Goal: Communication & Community: Answer question/provide support

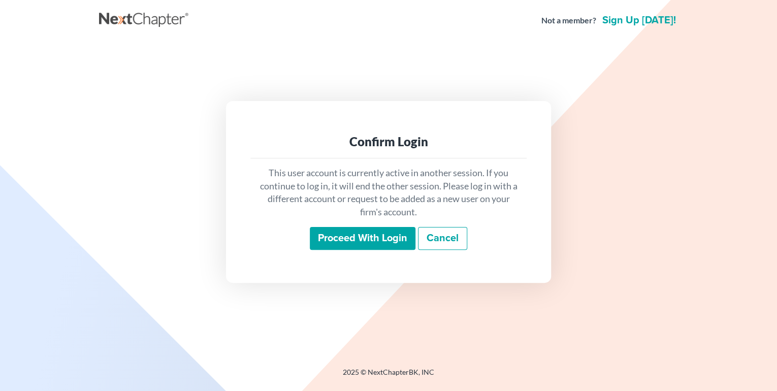
click at [362, 242] on input "Proceed with login" at bounding box center [363, 238] width 106 height 23
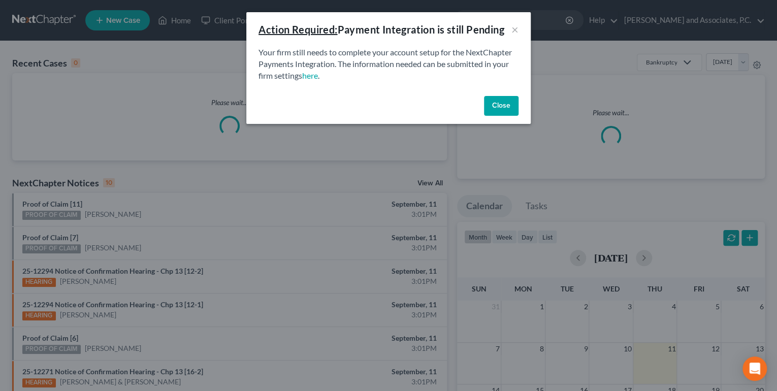
click at [498, 102] on button "Close" at bounding box center [501, 106] width 35 height 20
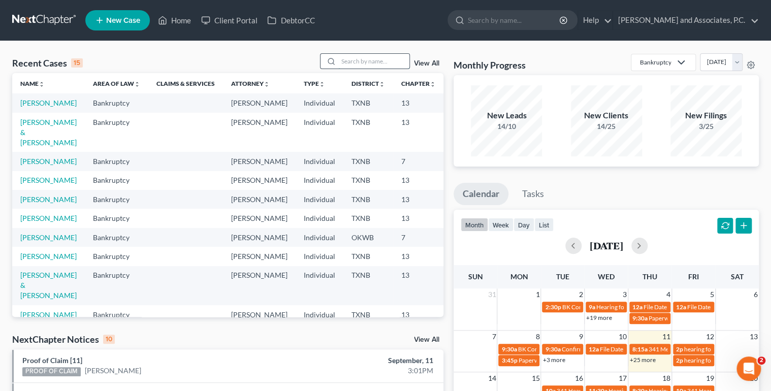
click at [378, 60] on input "search" at bounding box center [373, 61] width 71 height 15
type input "brooks"
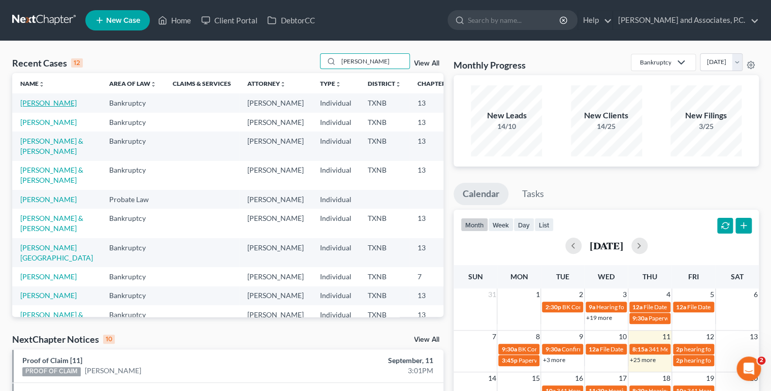
click at [30, 107] on link "Brooks, Amber" at bounding box center [48, 103] width 56 height 9
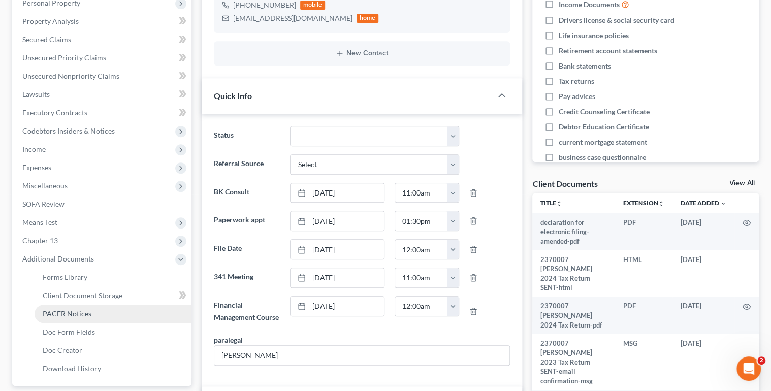
scroll to position [1497, 0]
click at [69, 317] on span "PACER Notices" at bounding box center [67, 313] width 49 height 9
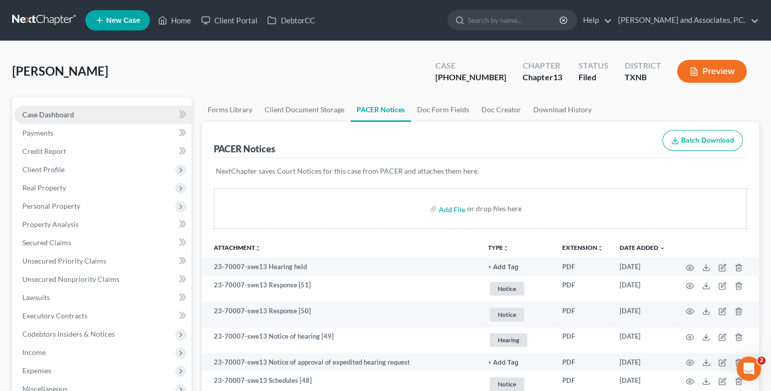
click at [90, 112] on link "Case Dashboard" at bounding box center [102, 115] width 177 height 18
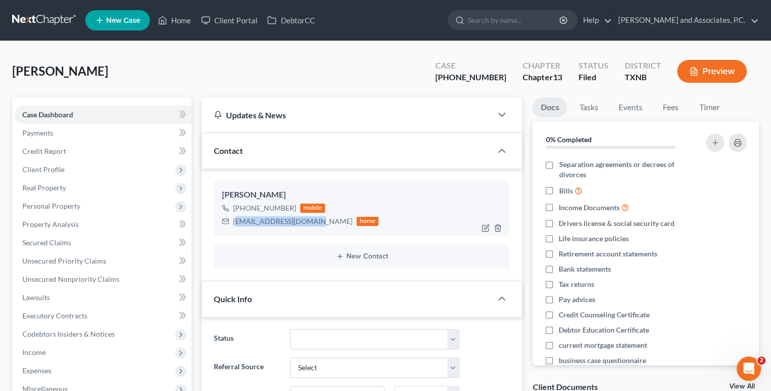
scroll to position [1497, 0]
drag, startPoint x: 314, startPoint y: 220, endPoint x: 233, endPoint y: 222, distance: 81.3
click at [233, 222] on div "adbrooks1212@gmail.com" at bounding box center [292, 221] width 119 height 10
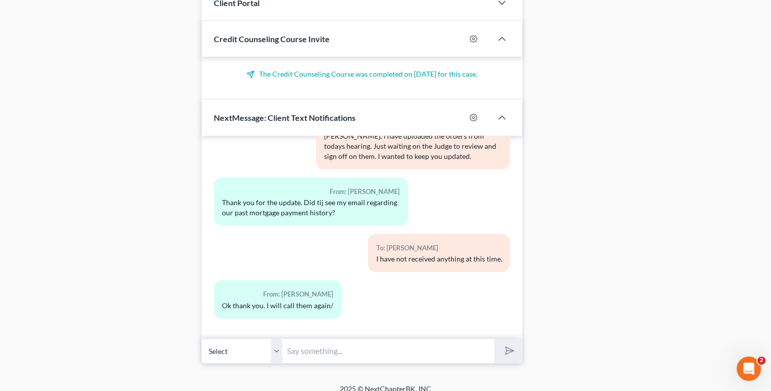
scroll to position [946, 0]
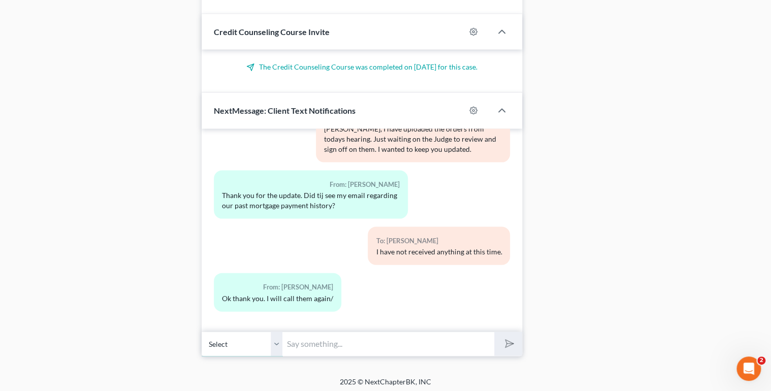
click at [278, 339] on select "Select +1 (940) 851-9502 - Amber Brooks" at bounding box center [242, 343] width 81 height 25
click at [202, 331] on select "Select +1 (940) 851-9502 - Amber Brooks" at bounding box center [242, 343] width 81 height 25
click at [277, 340] on select "Select +1 (940) 851-9502 - Amber Brooks" at bounding box center [242, 343] width 81 height 25
click at [298, 341] on input "text" at bounding box center [389, 343] width 212 height 25
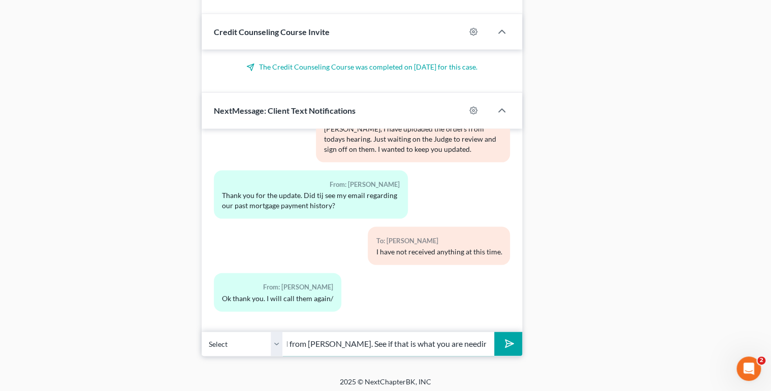
scroll to position [0, 311]
type input "Hey Amber, this is Amy. I forwarded you the email that I received from Mr. Coop…"
click at [494, 332] on button "submit" at bounding box center [508, 344] width 28 height 24
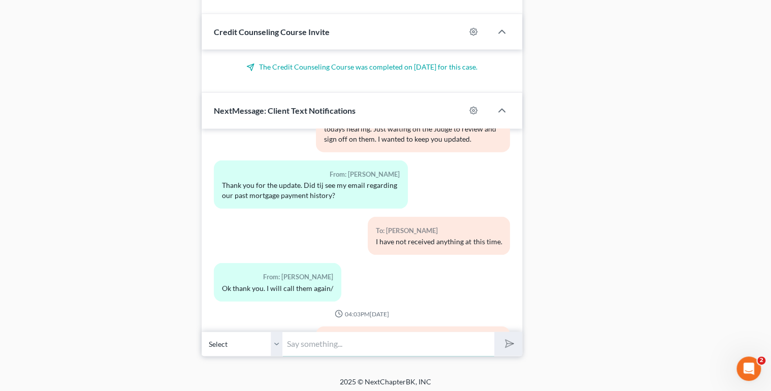
scroll to position [1581, 0]
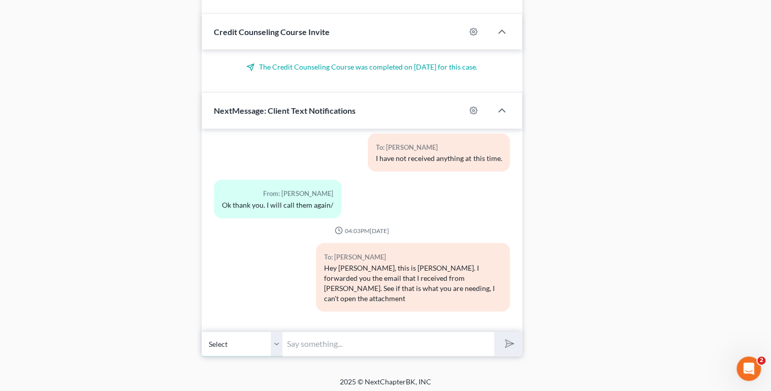
click at [279, 337] on select "Select +1 (940) 851-9502 - Amber Brooks" at bounding box center [242, 343] width 81 height 25
click at [293, 340] on input "text" at bounding box center [389, 343] width 212 height 25
type input "R"
type input "the office told me that the mortgage company is waiting on the document from Mr…"
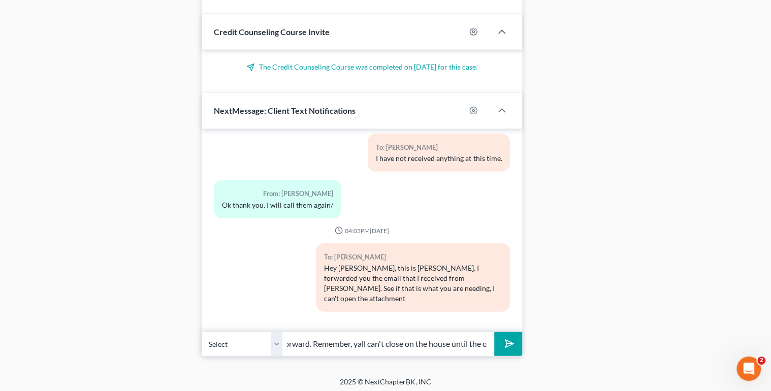
click at [510, 339] on icon "submit" at bounding box center [507, 343] width 14 height 14
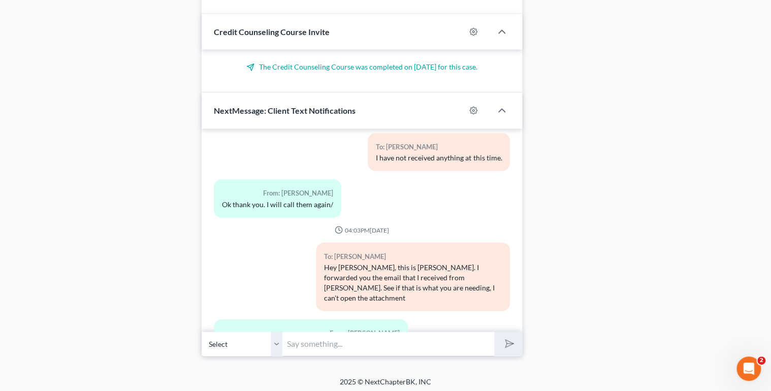
scroll to position [1714, 0]
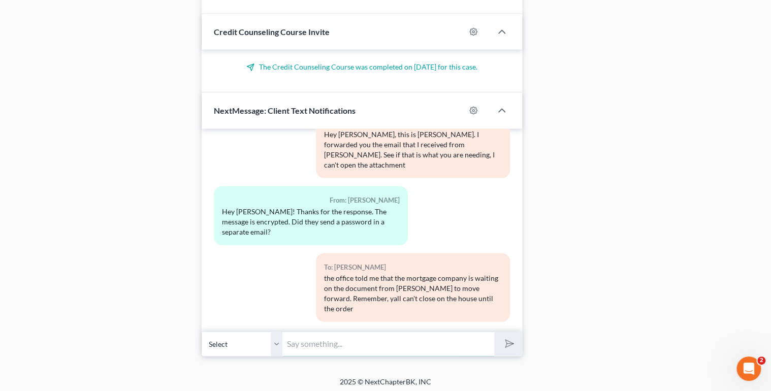
click at [451, 339] on input "text" at bounding box center [389, 343] width 212 height 25
type input "is signed and filed by the Judge."
click at [500, 338] on button "submit" at bounding box center [508, 344] width 28 height 24
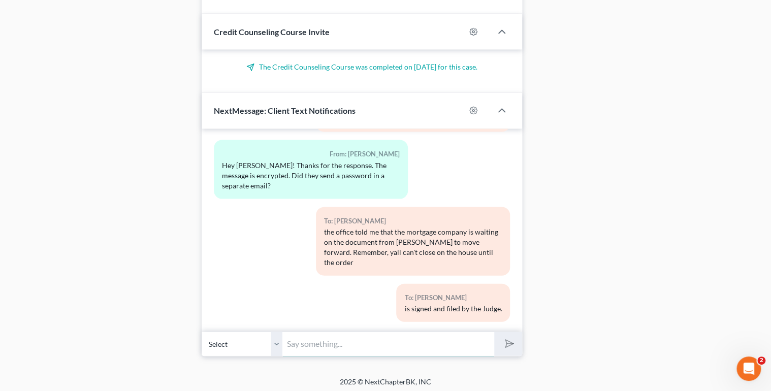
click at [356, 335] on input "text" at bounding box center [389, 343] width 212 height 25
drag, startPoint x: 374, startPoint y: 341, endPoint x: 384, endPoint y: 340, distance: 9.7
click at [461, 338] on input "that is the only email I received from Mr. Cooper" at bounding box center [389, 343] width 212 height 25
drag, startPoint x: 489, startPoint y: 337, endPoint x: 476, endPoint y: 343, distance: 14.5
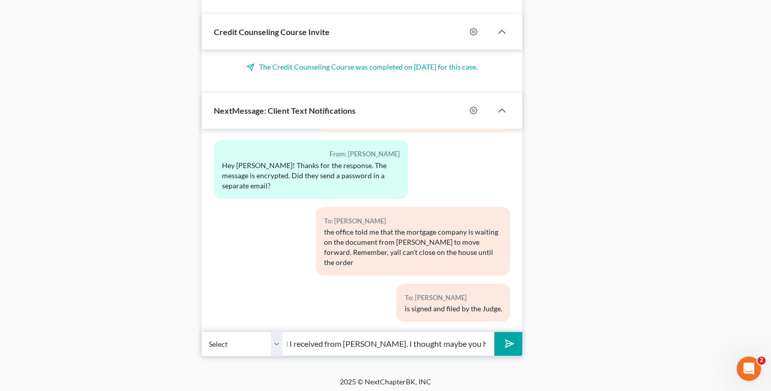
click at [476, 342] on input "that is the only email I received from Mr. Cooper. I thought maybe you had an" at bounding box center [389, 343] width 212 height 25
type input "that is the only email I received from Mr. Cooper. I thought maybe you had log …"
click at [494, 332] on button "submit" at bounding box center [508, 344] width 28 height 24
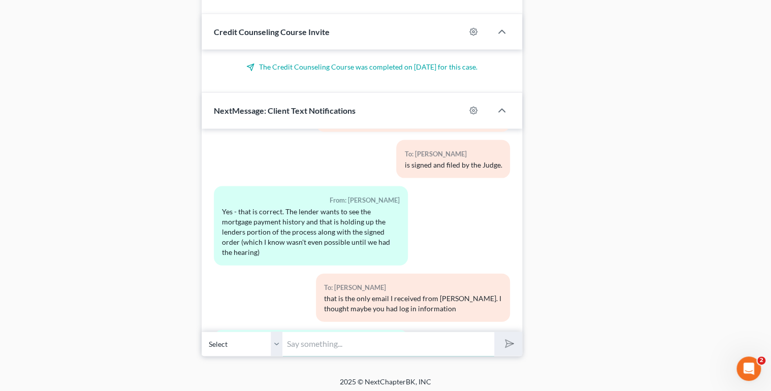
scroll to position [1961, 0]
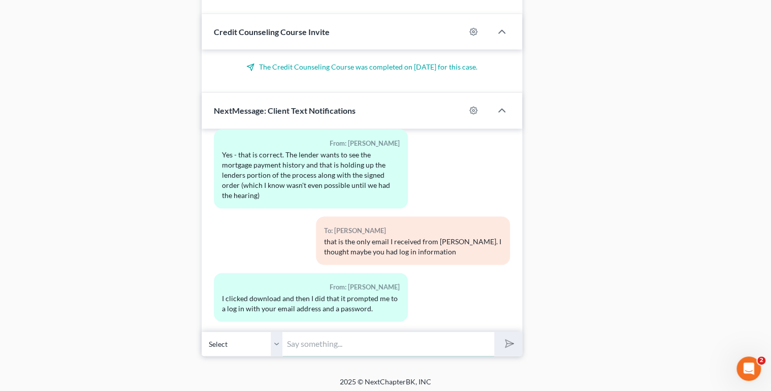
click at [336, 331] on input "text" at bounding box center [389, 343] width 212 height 25
click at [336, 333] on input "text" at bounding box center [389, 343] width 212 height 25
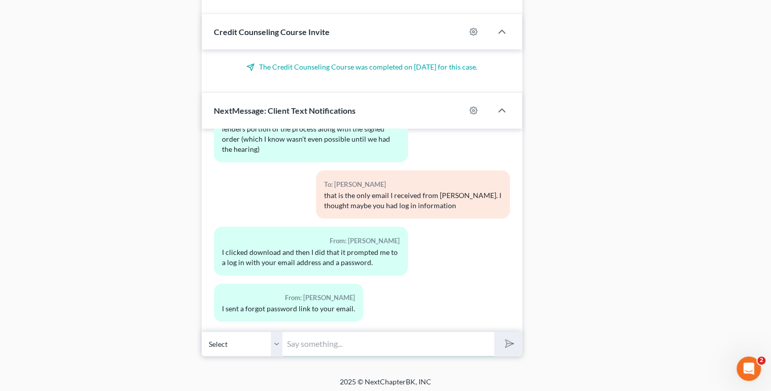
click at [327, 338] on input "text" at bounding box center [389, 343] width 212 height 25
drag, startPoint x: 441, startPoint y: 341, endPoint x: 588, endPoint y: 327, distance: 148.6
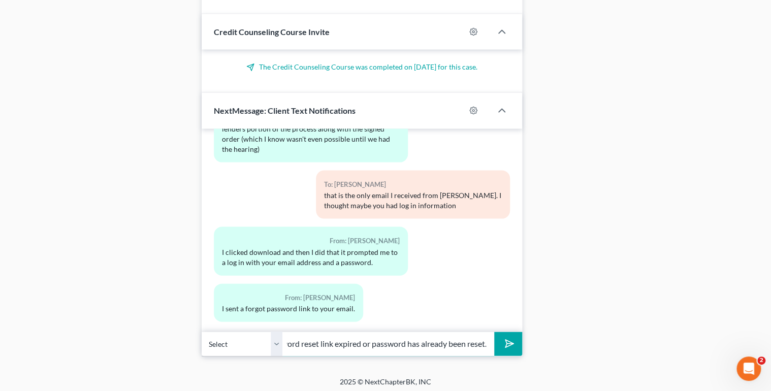
type input "says the password reset attempt failed, password reset link expired or password…"
click at [274, 341] on select "Select +1 (940) 851-9502 - Amber Brooks" at bounding box center [242, 343] width 81 height 25
click at [508, 341] on icon "submit" at bounding box center [507, 343] width 14 height 14
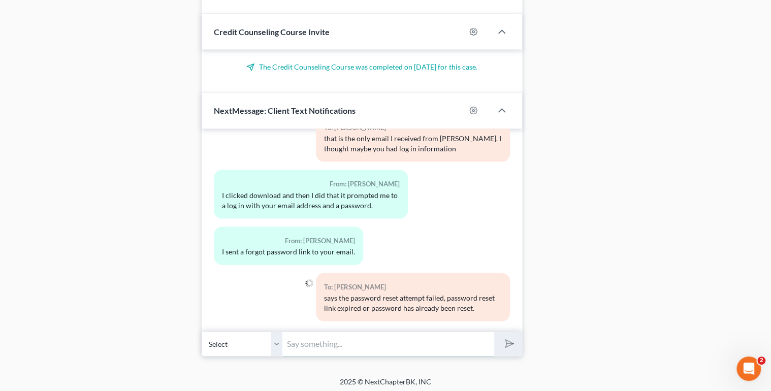
click at [443, 339] on input "text" at bounding box center [389, 343] width 212 height 25
type input "to my knowledge, we do not have an account with them to log in"
click at [494, 332] on button "submit" at bounding box center [508, 344] width 28 height 24
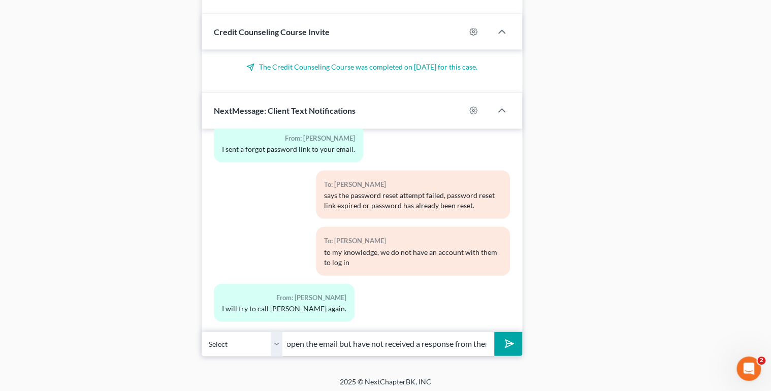
scroll to position [0, 242]
type input "I'm sorry. I did reply to the email letting them know I was unable to open the …"
click at [494, 332] on button "submit" at bounding box center [508, 344] width 28 height 24
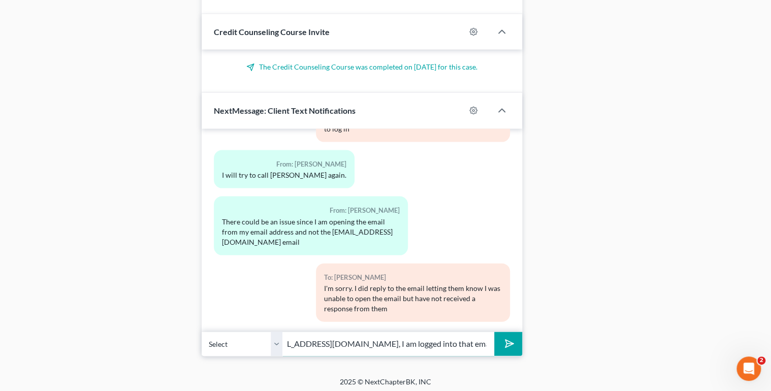
scroll to position [0, 96]
type input "I am opening it from legal@montejwhite.com, I am logged into that email from ho…"
click at [494, 332] on button "submit" at bounding box center [508, 344] width 28 height 24
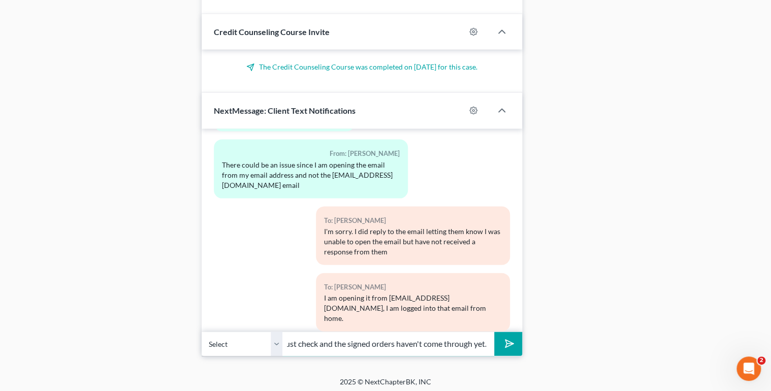
scroll to position [0, 0]
drag, startPoint x: 315, startPoint y: 337, endPoint x: 266, endPoint y: 333, distance: 48.9
click at [266, 333] on div "Select +1 (940) 851-9502 - Amber Brooks Also, I did just check and the signed o…" at bounding box center [362, 344] width 321 height 24
click at [378, 337] on input "Also, I did just check and the signed orders haven't come through yet." at bounding box center [389, 343] width 212 height 25
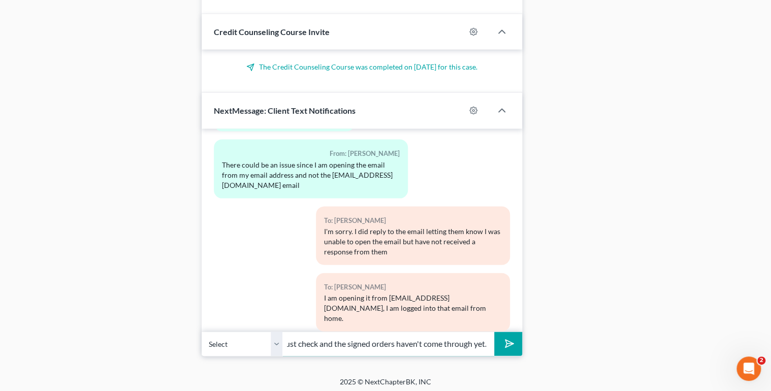
drag, startPoint x: 449, startPoint y: 339, endPoint x: 521, endPoint y: 341, distance: 72.2
click at [521, 341] on div "Select +1 (940) 851-9502 - Amber Brooks Also, I did just check and the signed o…" at bounding box center [362, 344] width 321 height 24
type input "Also, I did just check and the signed orders haven't come through yet."
click at [507, 340] on polygon "submit" at bounding box center [507, 344] width 12 height 12
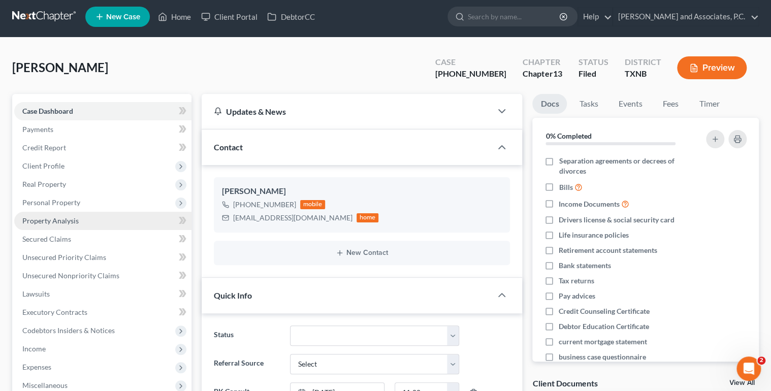
scroll to position [0, 0]
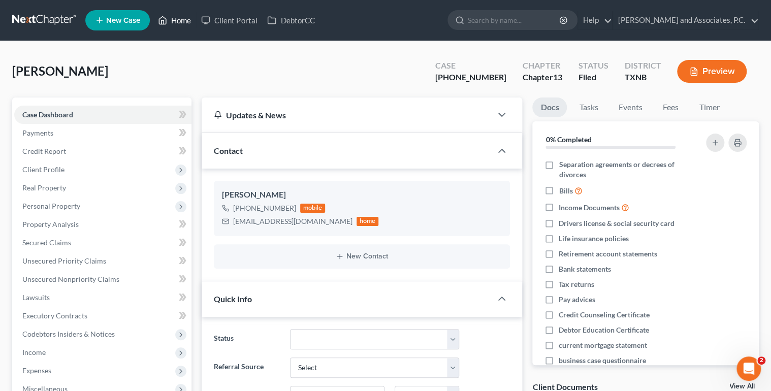
click at [187, 22] on link "Home" at bounding box center [174, 20] width 43 height 18
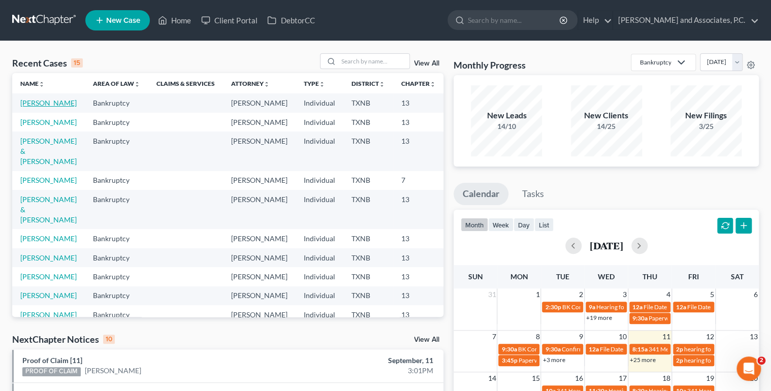
click at [36, 107] on link "Brooks, Amber" at bounding box center [48, 103] width 56 height 9
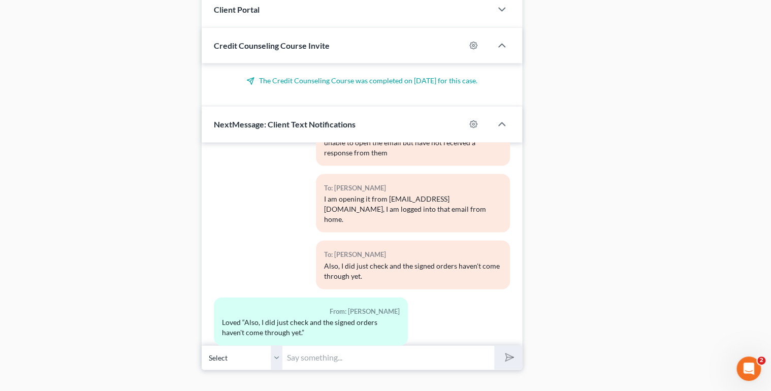
scroll to position [946, 0]
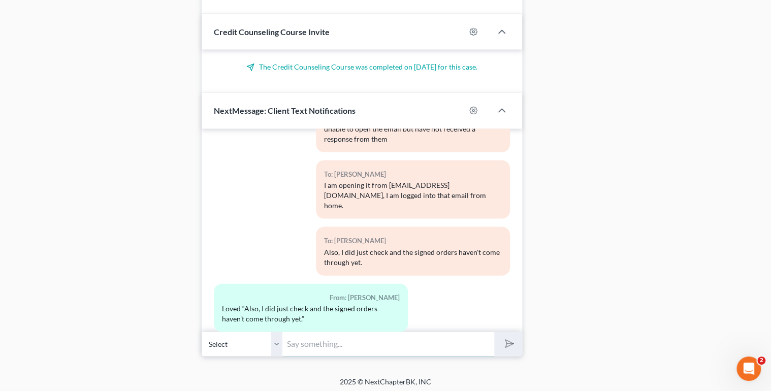
click at [335, 343] on input "text" at bounding box center [389, 343] width 212 height 25
type input "I will check for the order again in a little bit and/or tomorrow morning. I won…"
click at [506, 338] on polygon "submit" at bounding box center [507, 344] width 12 height 12
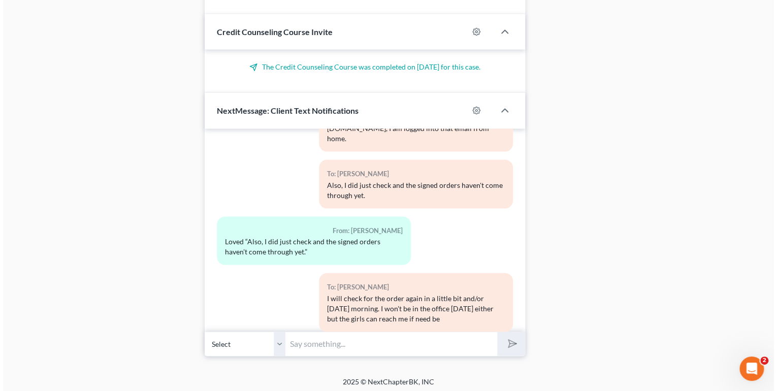
scroll to position [2584, 0]
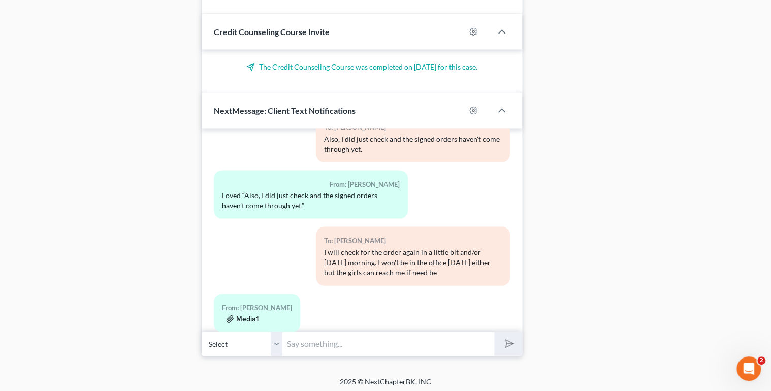
click at [252, 315] on button "Media1" at bounding box center [242, 319] width 33 height 8
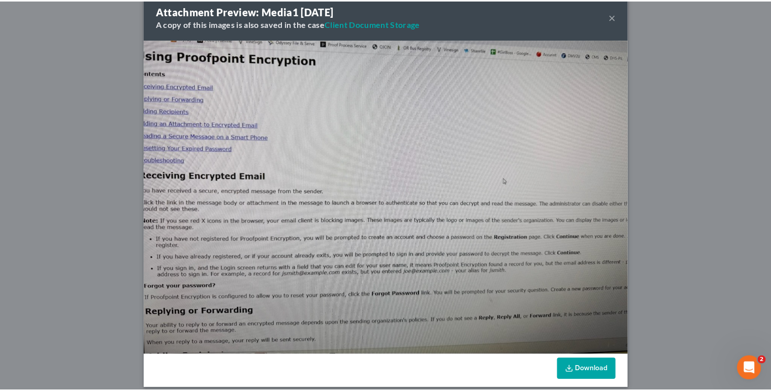
scroll to position [28, 0]
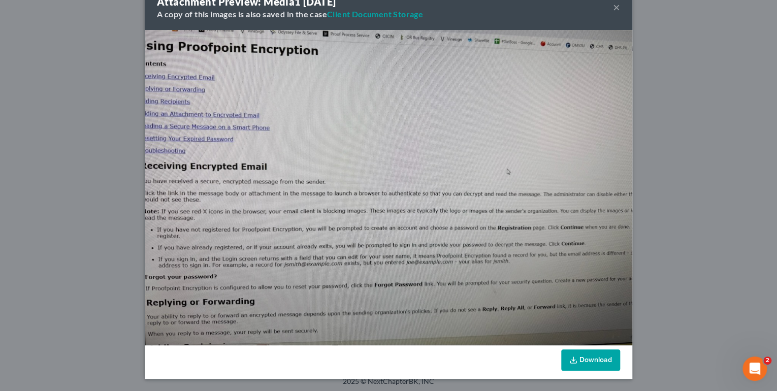
click at [613, 8] on button "×" at bounding box center [616, 7] width 7 height 12
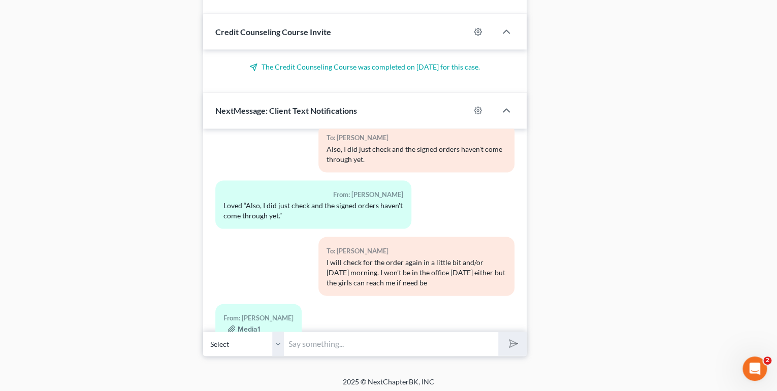
scroll to position [2584, 0]
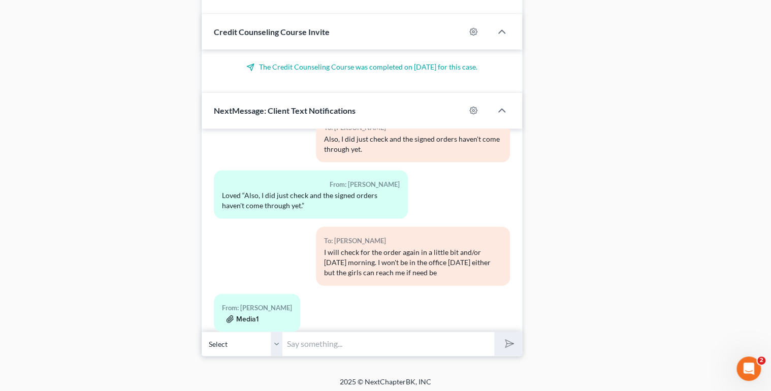
click at [253, 315] on button "Media1" at bounding box center [242, 319] width 33 height 8
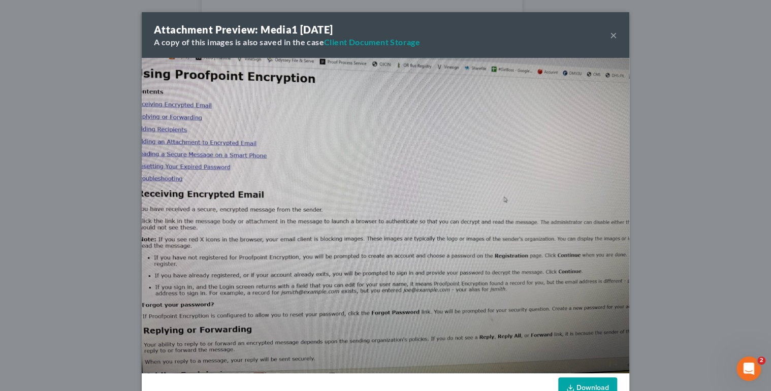
scroll to position [2563, 0]
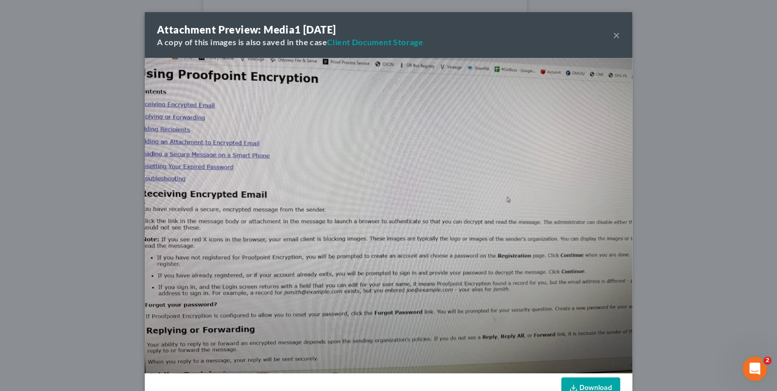
click at [616, 38] on button "×" at bounding box center [616, 35] width 7 height 12
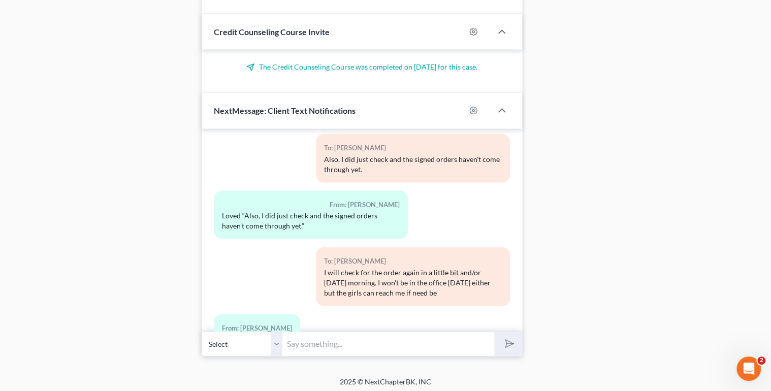
scroll to position [2584, 0]
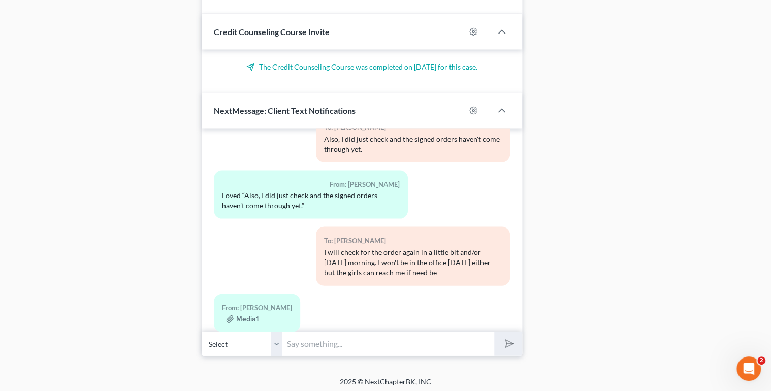
click at [321, 340] on input "text" at bounding box center [389, 343] width 212 height 25
type input "I tried all of that."
click at [494, 332] on button "submit" at bounding box center [508, 344] width 28 height 24
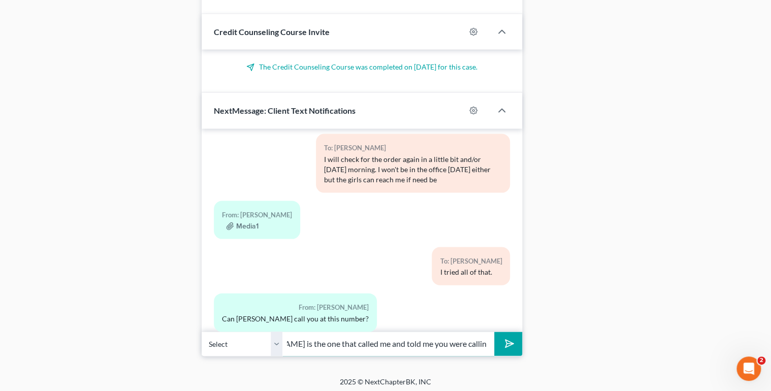
scroll to position [0, 298]
type input "no, this is text only. They can call the office and speak with someone else. De…"
click at [502, 339] on icon "submit" at bounding box center [507, 343] width 14 height 14
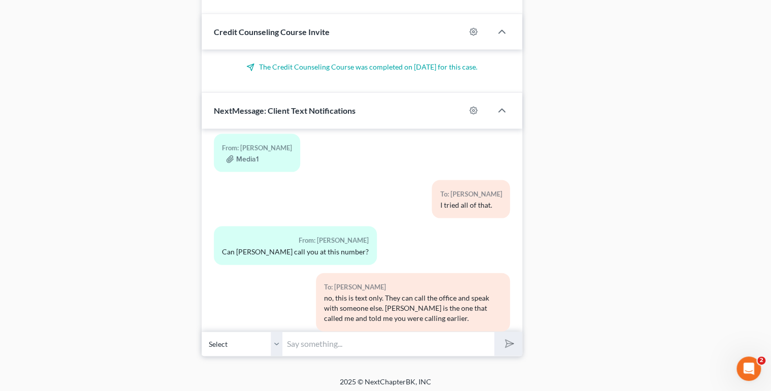
scroll to position [2800, 0]
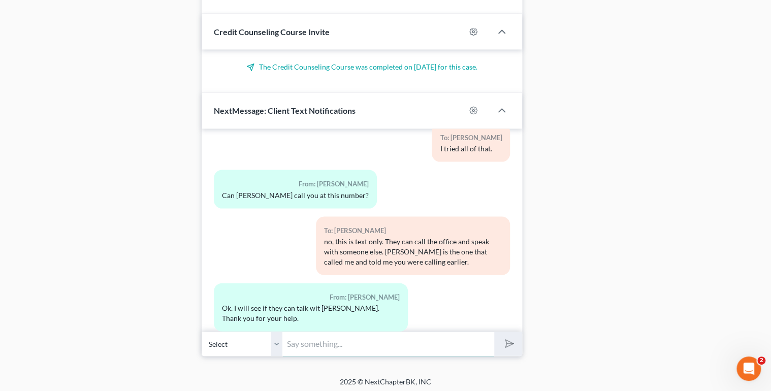
click at [309, 336] on input "text" at bounding box center [389, 343] width 212 height 25
drag, startPoint x: 352, startPoint y: 343, endPoint x: 219, endPoint y: 334, distance: 132.5
click at [219, 334] on div "Select +1 (940) 851-9502 - Amber Brooks or course. Desiree is aware that Mr. Co…" at bounding box center [362, 344] width 321 height 24
click at [435, 339] on input "or course. Desiree is aware that Mr. Cooper may be calling the office for her." at bounding box center [389, 343] width 212 height 25
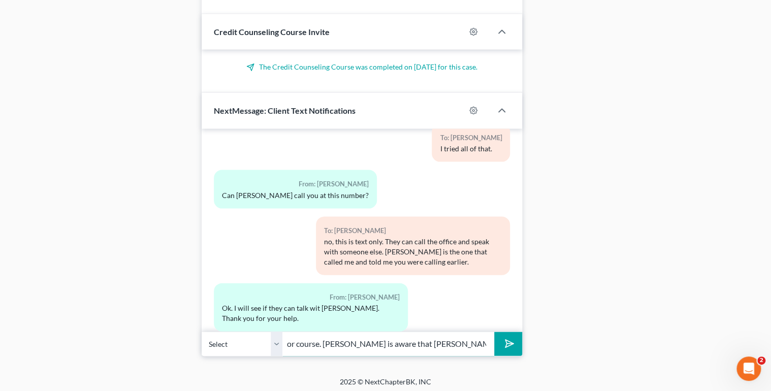
scroll to position [0, 66]
drag, startPoint x: 413, startPoint y: 339, endPoint x: 534, endPoint y: 347, distance: 121.7
click at [450, 341] on input "or course. Desiree is aware that Mr. Cooper may be calling the office for her." at bounding box center [389, 343] width 212 height 25
type input "or course. Desiree is aware that Mr. Cooper may be calling the office for her."
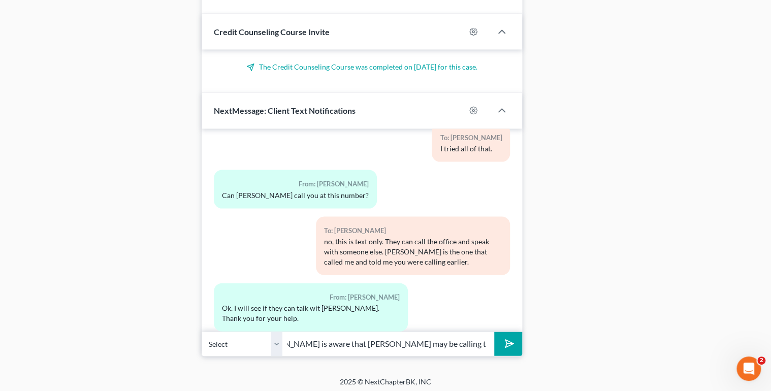
click at [506, 341] on polygon "submit" at bounding box center [507, 344] width 12 height 12
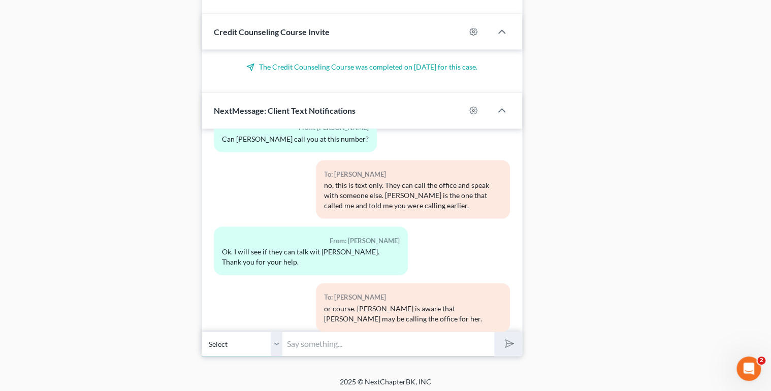
click at [276, 334] on select "Select +1 (940) 851-9502 - Amber Brooks" at bounding box center [242, 343] width 81 height 25
click at [304, 339] on input "text" at bounding box center [389, 343] width 212 height 25
drag, startPoint x: 466, startPoint y: 341, endPoint x: 490, endPoint y: 343, distance: 24.4
click at [490, 343] on input "Desiree just emailed you the documents from Mr. Cooper./" at bounding box center [389, 343] width 212 height 25
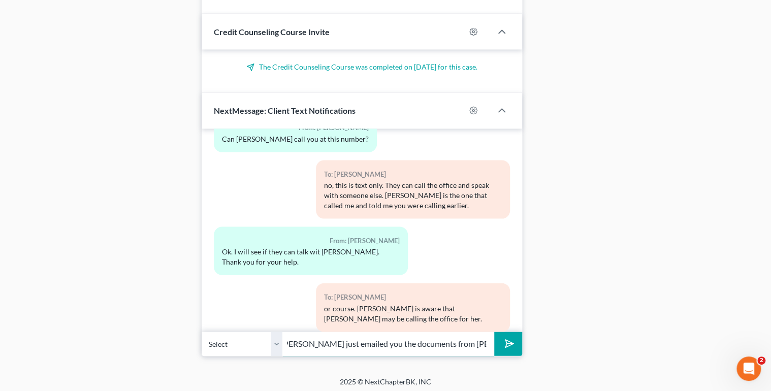
scroll to position [0, 3]
type input "Desiree just emailed you the documents from Mr. Cooper."
click at [494, 332] on button "submit" at bounding box center [508, 344] width 28 height 24
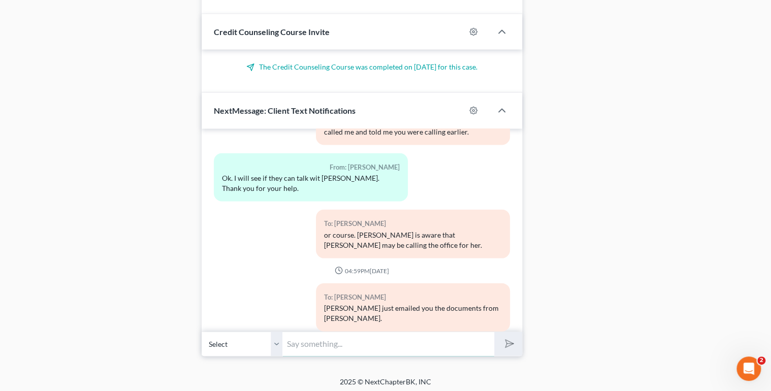
scroll to position [3043, 0]
